Goal: Navigation & Orientation: Find specific page/section

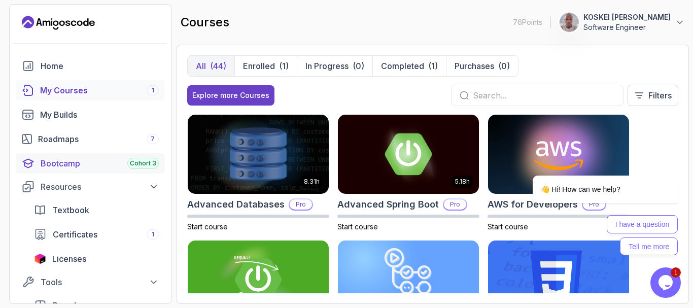
click at [86, 169] on div "Bootcamp Cohort 3" at bounding box center [100, 163] width 118 height 12
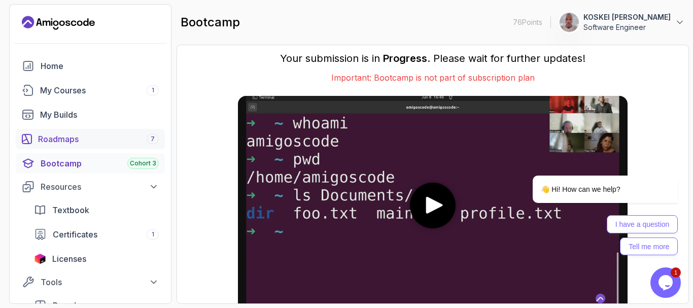
click at [97, 143] on div "Roadmaps 7" at bounding box center [98, 139] width 121 height 12
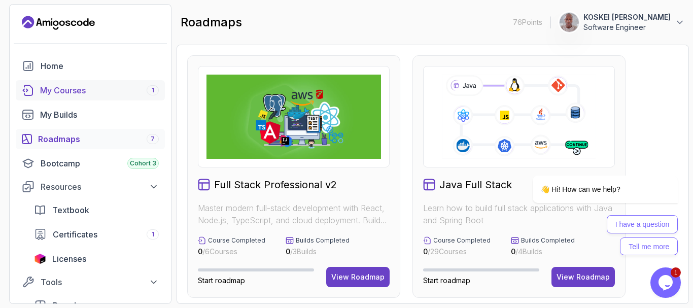
click at [51, 96] on link "My Courses 1" at bounding box center [90, 90] width 149 height 20
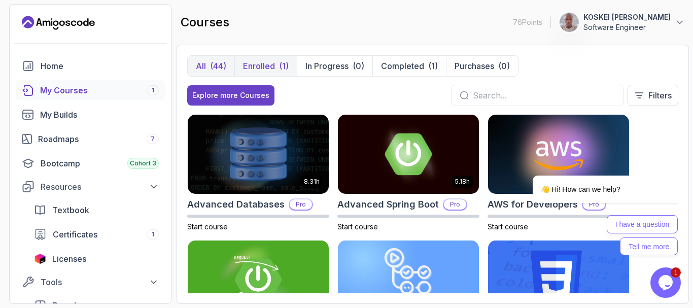
click at [269, 71] on p "Enrolled" at bounding box center [259, 66] width 32 height 12
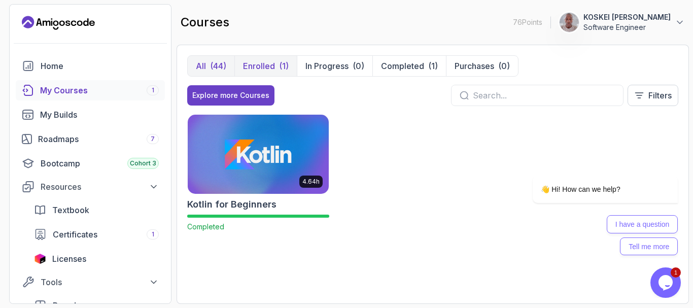
click at [216, 70] on div "(44)" at bounding box center [218, 66] width 16 height 12
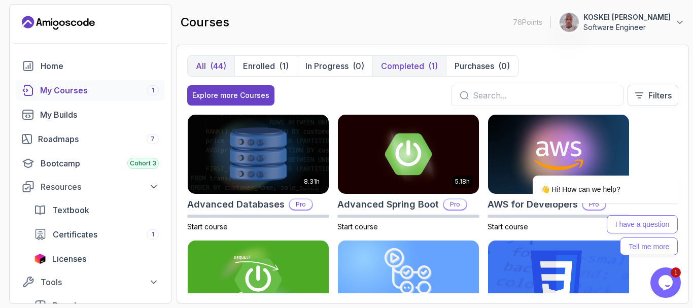
click at [428, 62] on div "(1)" at bounding box center [433, 66] width 10 height 12
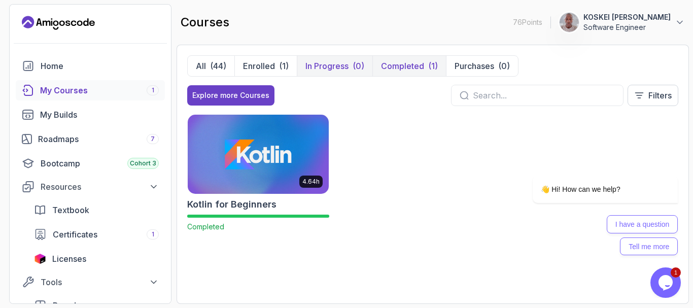
click at [338, 64] on p "In Progress" at bounding box center [326, 66] width 43 height 12
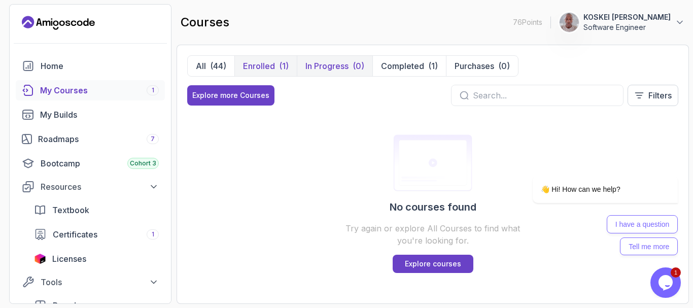
click at [264, 57] on button "Enrolled (1)" at bounding box center [265, 66] width 62 height 20
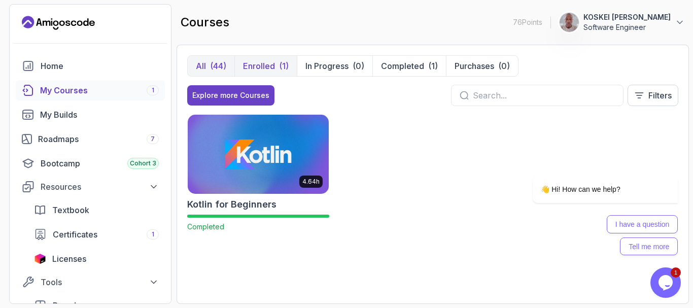
click at [199, 63] on p "All" at bounding box center [201, 66] width 10 height 12
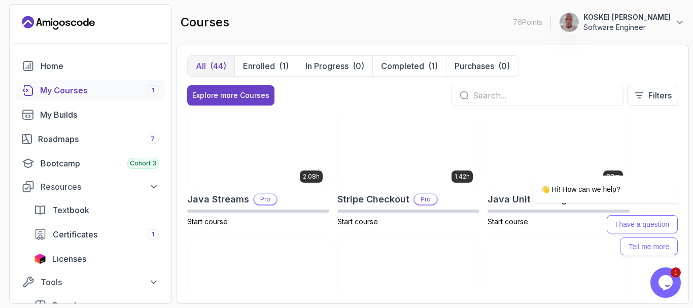
scroll to position [884, 0]
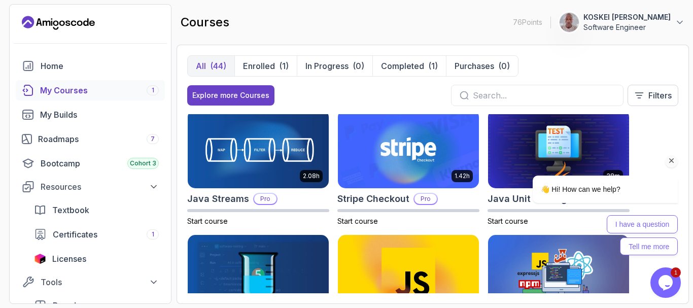
click at [674, 160] on icon "Chat attention grabber" at bounding box center [671, 160] width 9 height 9
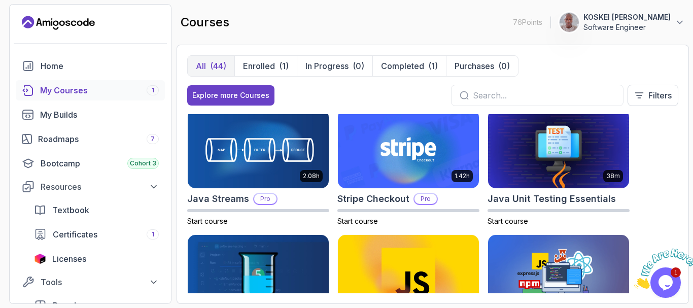
click at [634, 281] on icon "Close" at bounding box center [634, 285] width 0 height 9
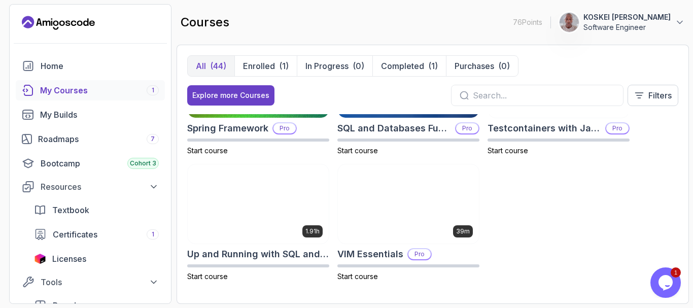
scroll to position [1708, 0]
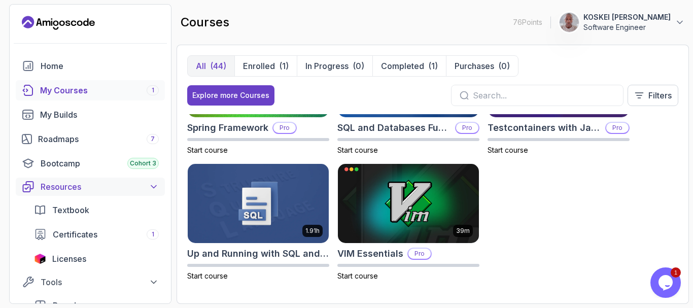
click at [139, 193] on button "Resources" at bounding box center [90, 186] width 149 height 18
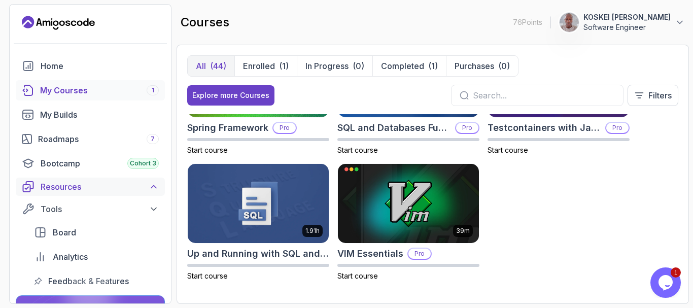
click at [139, 187] on div "Resources" at bounding box center [100, 186] width 118 height 12
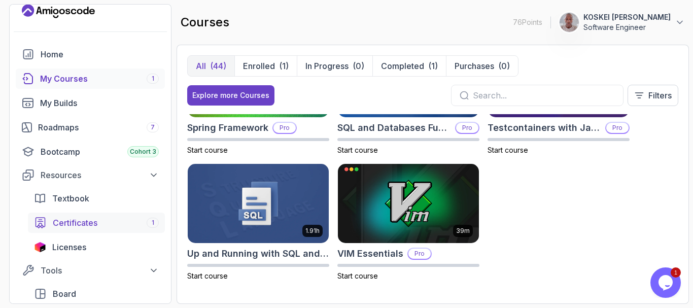
scroll to position [12, 0]
click at [101, 188] on link "Textbook" at bounding box center [96, 198] width 137 height 20
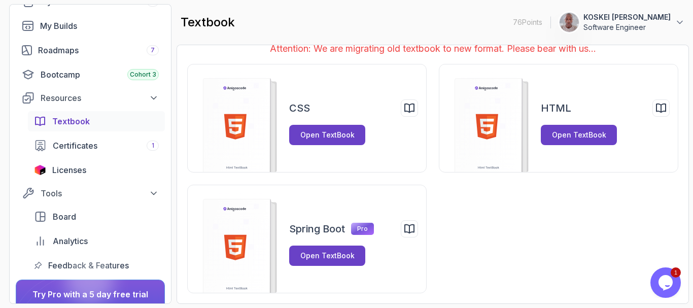
scroll to position [89, 0]
click at [105, 195] on div "Tools" at bounding box center [100, 193] width 118 height 12
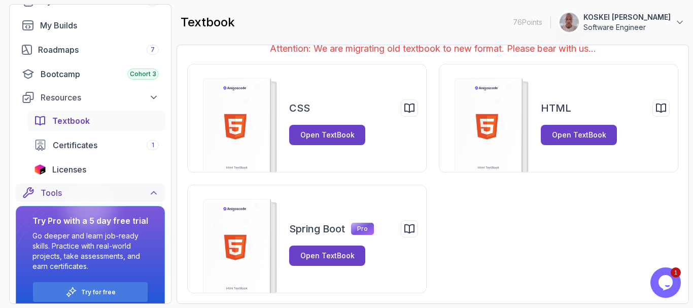
click at [105, 195] on div at bounding box center [89, 206] width 49 height 49
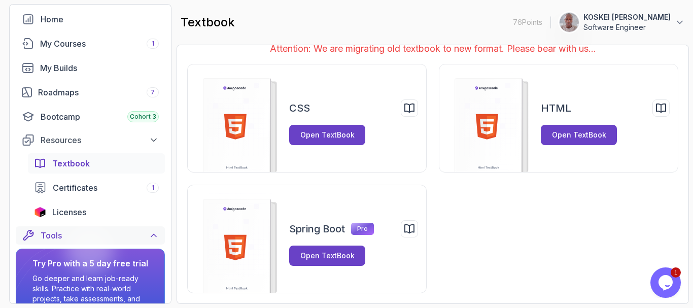
scroll to position [0, 0]
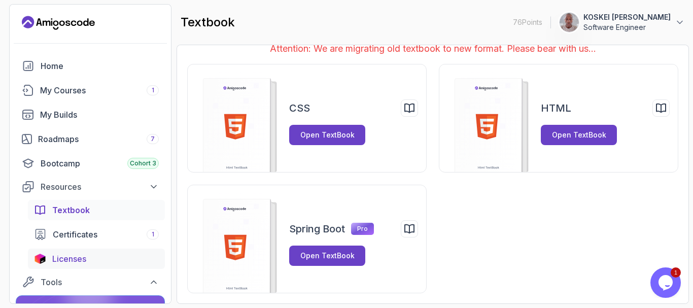
click at [82, 259] on span "Licenses" at bounding box center [69, 258] width 34 height 12
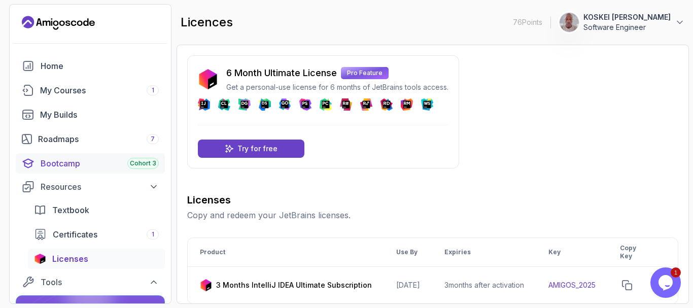
scroll to position [103, 0]
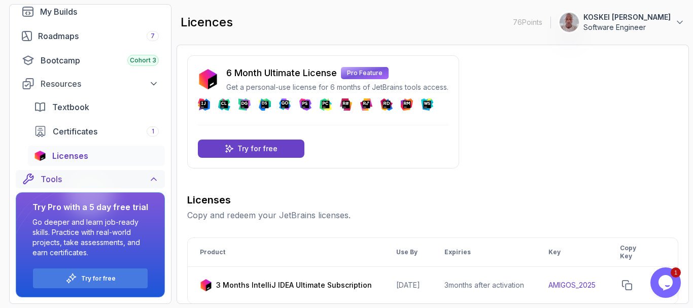
click at [51, 177] on div "Tools" at bounding box center [100, 179] width 118 height 12
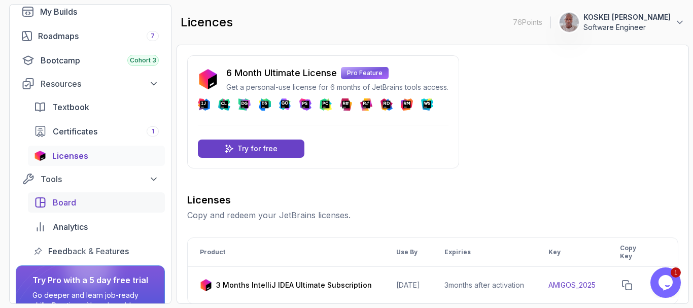
click at [79, 206] on div "Board" at bounding box center [106, 202] width 106 height 12
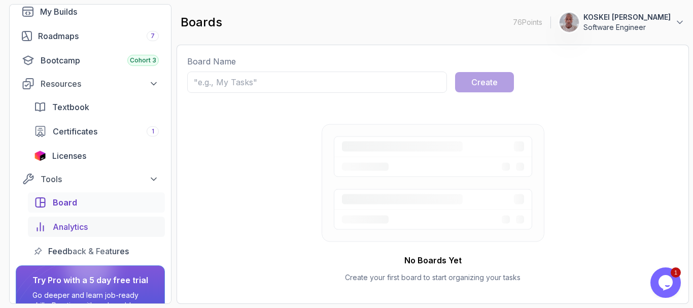
click at [89, 226] on div "Analytics" at bounding box center [106, 227] width 106 height 12
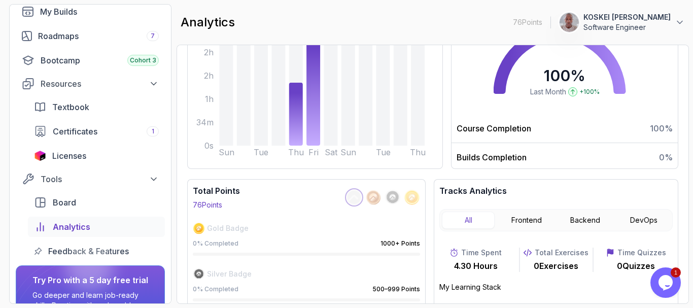
scroll to position [183, 0]
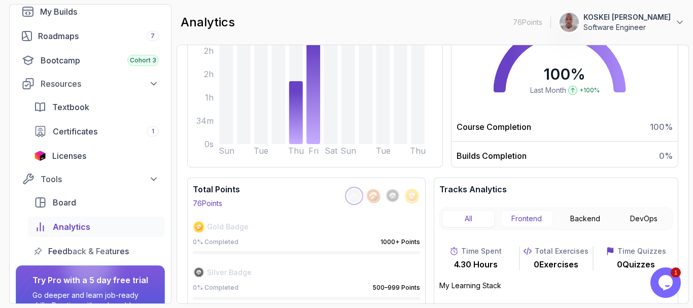
click at [512, 227] on button "Frontend" at bounding box center [526, 218] width 52 height 17
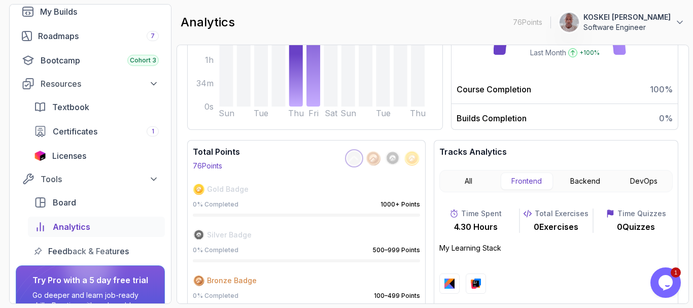
scroll to position [242, 0]
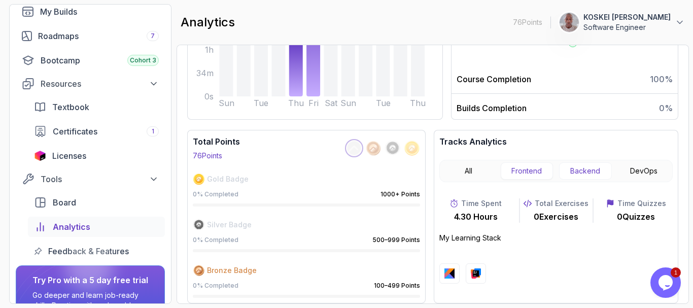
click at [587, 166] on button "Backend" at bounding box center [585, 170] width 52 height 17
click at [633, 168] on button "DevOps" at bounding box center [644, 170] width 52 height 17
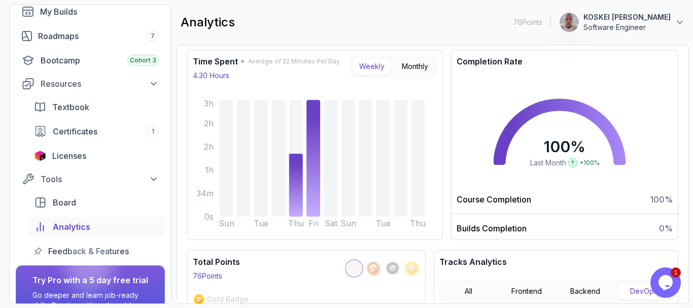
scroll to position [110, 0]
click at [92, 255] on div at bounding box center [89, 265] width 49 height 49
click at [96, 249] on div at bounding box center [89, 265] width 49 height 49
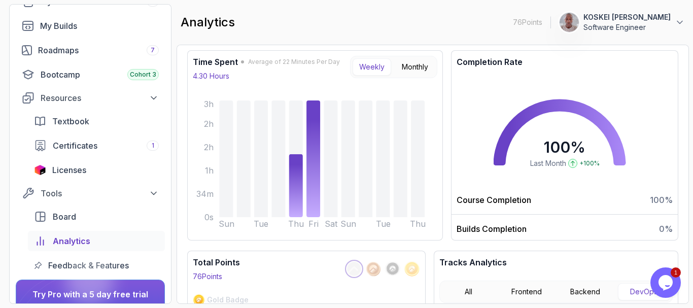
scroll to position [88, 0]
click at [137, 192] on div "Tools" at bounding box center [100, 194] width 118 height 12
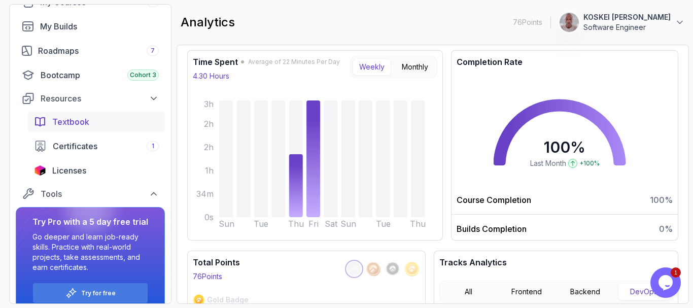
click at [102, 112] on link "Textbook" at bounding box center [96, 122] width 137 height 20
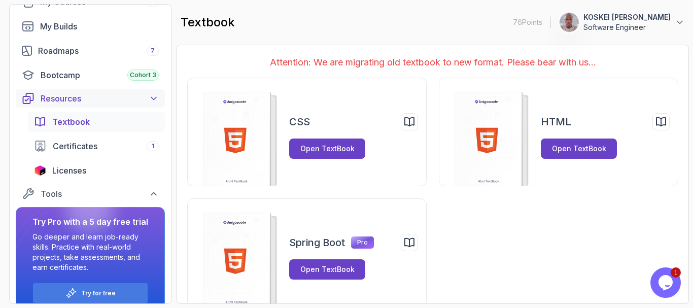
click at [144, 97] on div "Resources" at bounding box center [100, 98] width 118 height 12
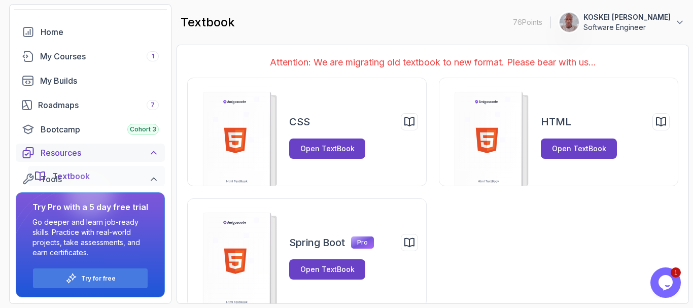
scroll to position [30, 0]
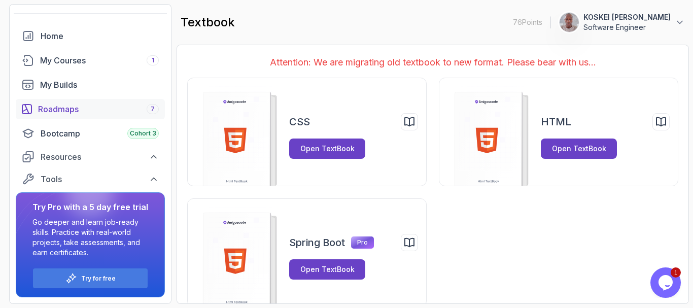
click at [128, 112] on div "Roadmaps 7" at bounding box center [98, 109] width 121 height 12
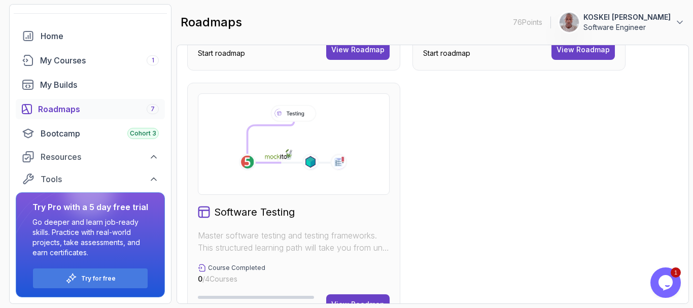
scroll to position [768, 0]
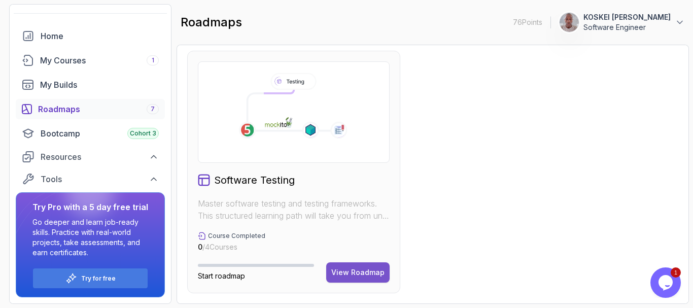
click at [342, 271] on div "View Roadmap" at bounding box center [357, 272] width 53 height 10
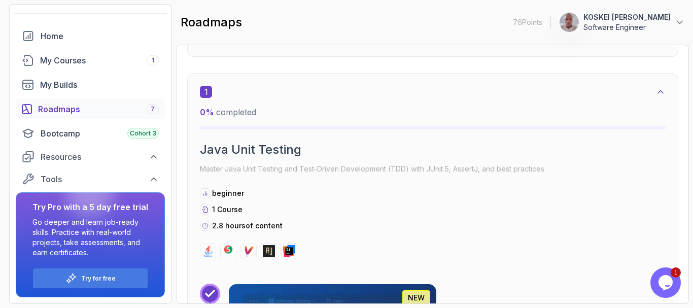
scroll to position [156, 0]
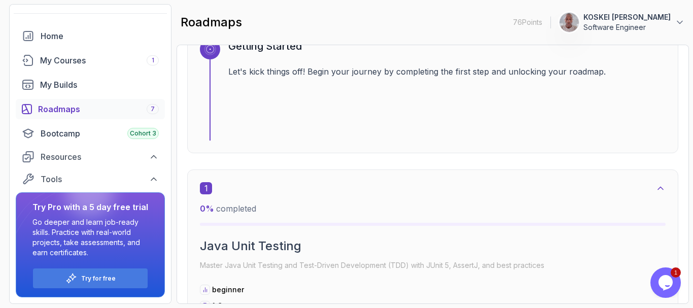
click at [136, 49] on div "Home My Courses 1 My Builds Roadmaps 7 Bootcamp Cohort 3 Resources Tools" at bounding box center [90, 107] width 149 height 162
click at [130, 56] on div "My Courses 1" at bounding box center [99, 60] width 119 height 12
